Goal: Information Seeking & Learning: Learn about a topic

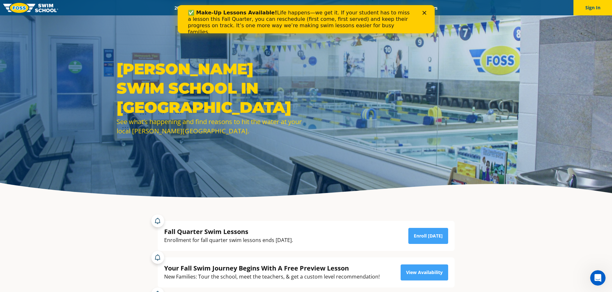
click at [425, 13] on icon "Close" at bounding box center [424, 13] width 4 height 4
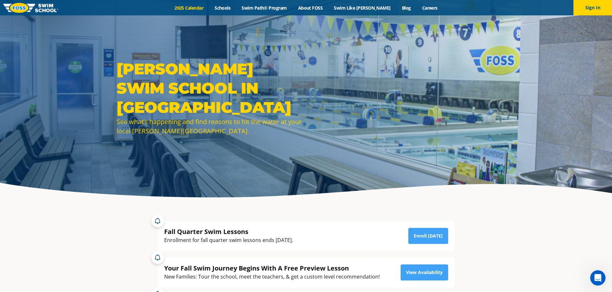
click at [195, 8] on link "2025 Calendar" at bounding box center [189, 8] width 40 height 6
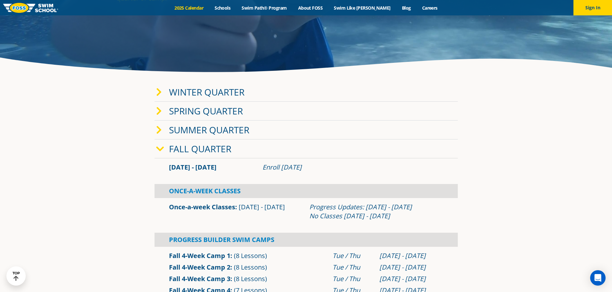
scroll to position [64, 0]
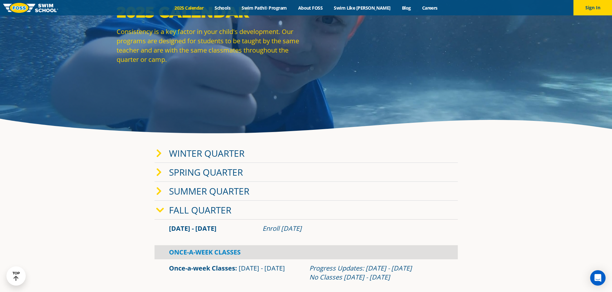
click at [199, 154] on link "Winter Quarter" at bounding box center [206, 153] width 75 height 12
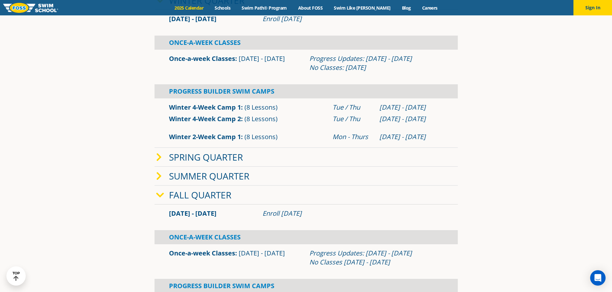
scroll to position [193, 0]
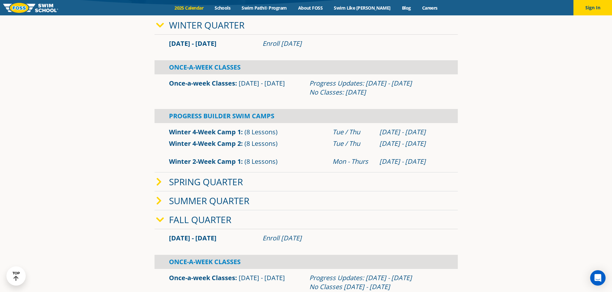
click at [219, 184] on link "Spring Quarter" at bounding box center [206, 182] width 74 height 12
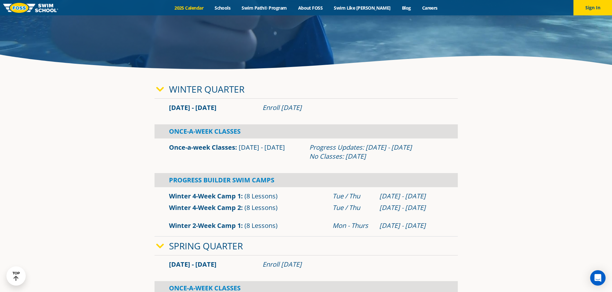
scroll to position [0, 0]
